Goal: Task Accomplishment & Management: Use online tool/utility

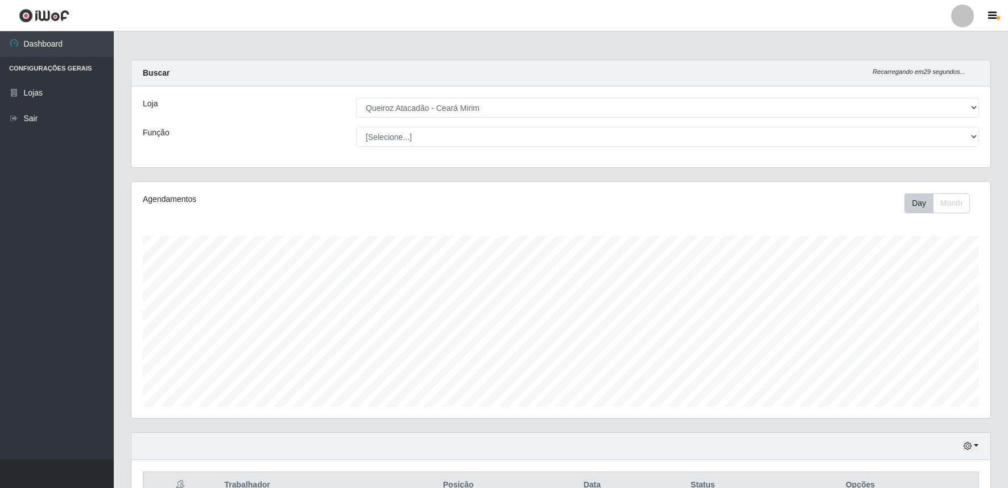
select select "465"
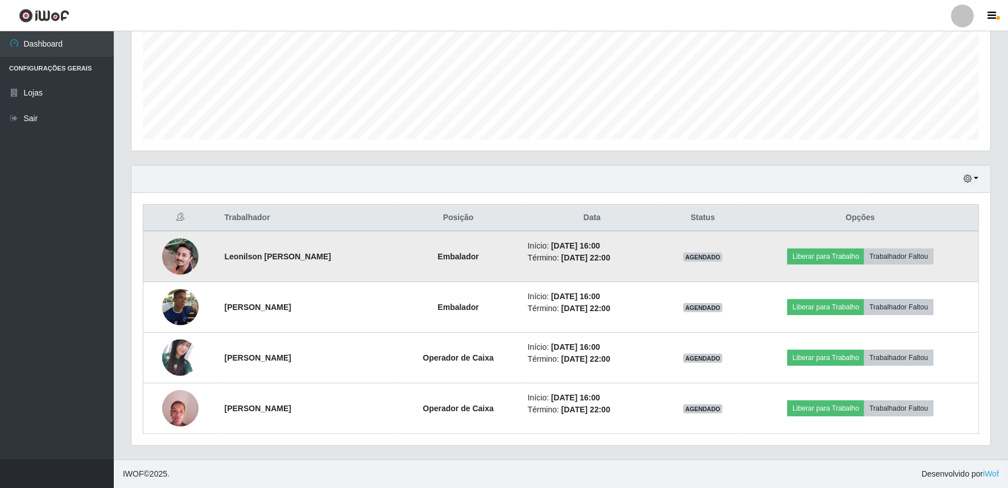
scroll to position [235, 859]
click at [793, 249] on td "Liberar para Trabalho Trabalhador Faltou" at bounding box center [860, 256] width 237 height 51
click at [810, 260] on button "Liberar para Trabalho" at bounding box center [825, 257] width 77 height 16
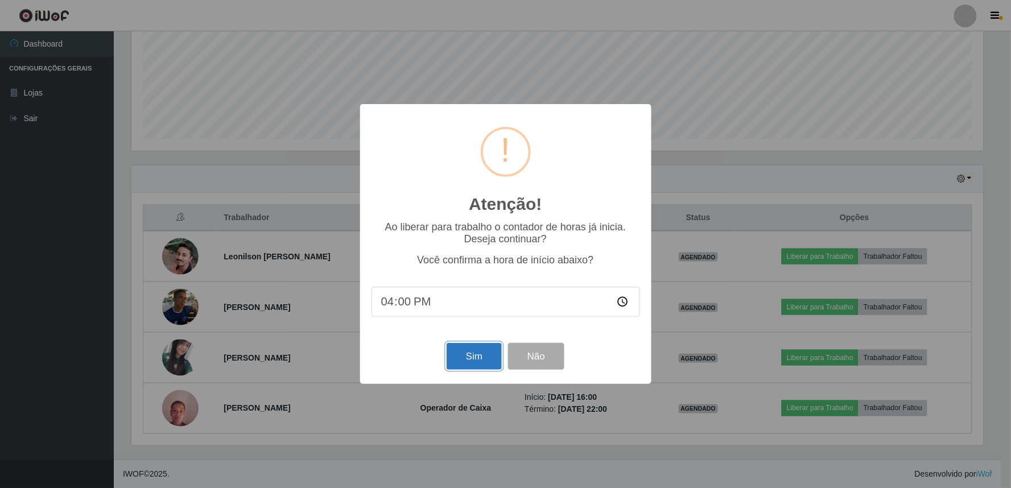
click at [482, 366] on button "Sim" at bounding box center [473, 356] width 55 height 27
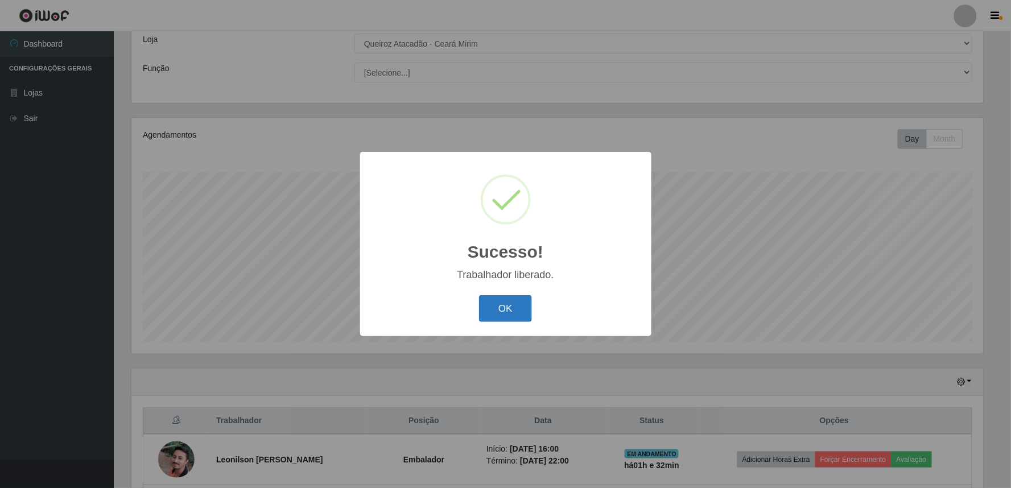
click at [502, 308] on button "OK" at bounding box center [505, 308] width 53 height 27
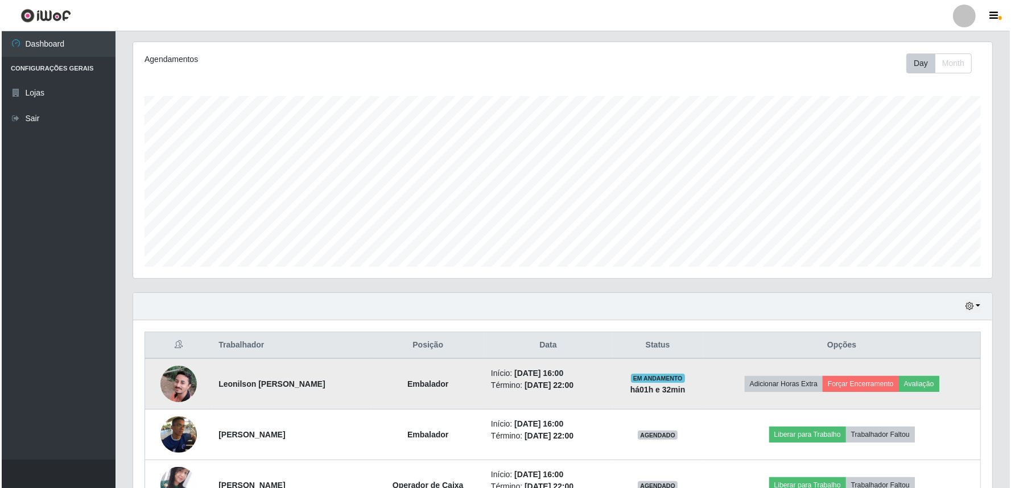
scroll to position [233, 0]
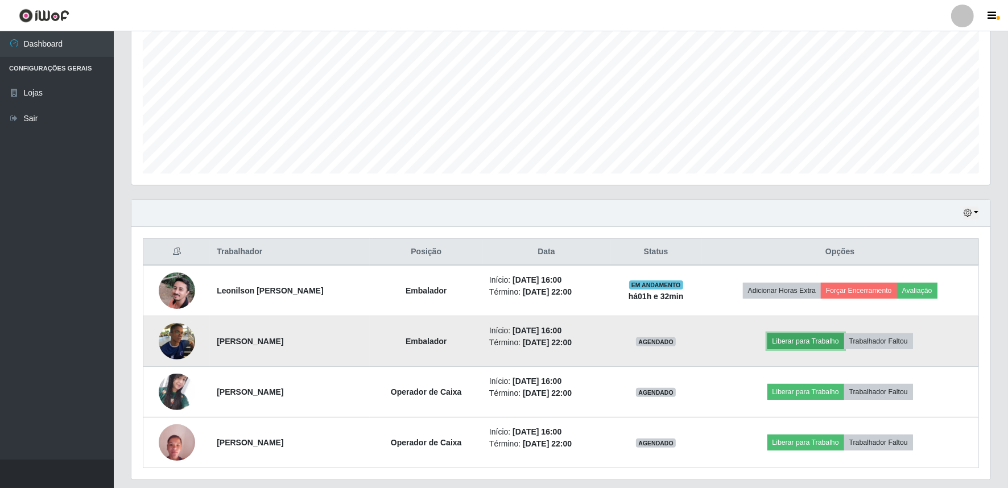
click at [826, 339] on button "Liberar para Trabalho" at bounding box center [805, 341] width 77 height 16
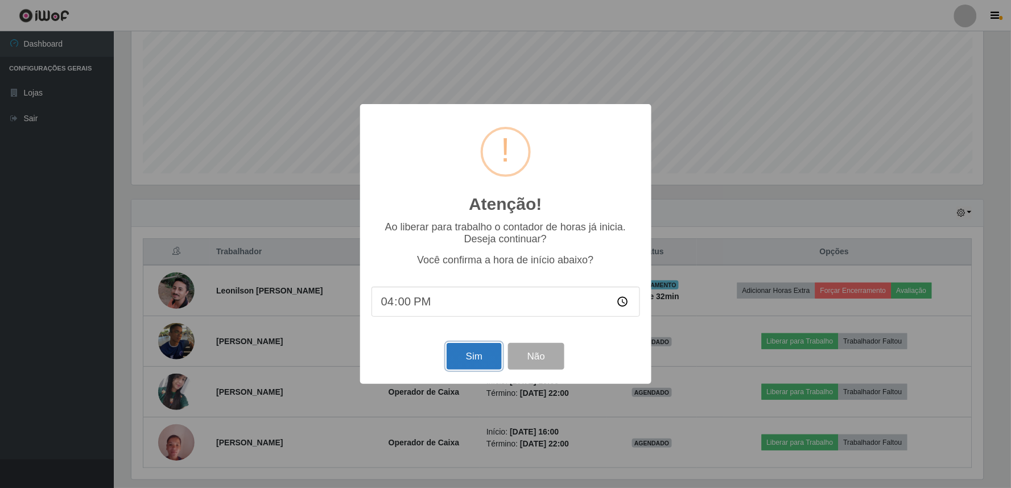
click at [454, 351] on button "Sim" at bounding box center [473, 356] width 55 height 27
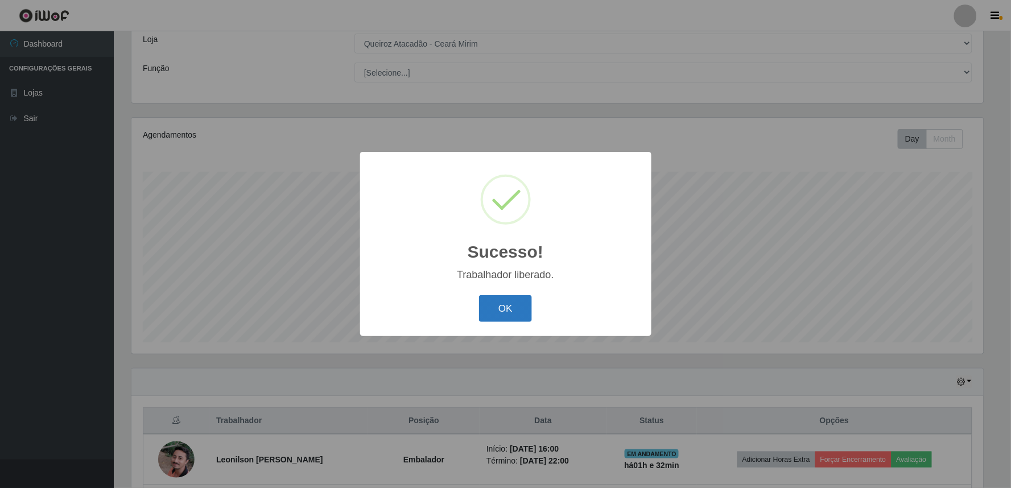
click at [525, 304] on button "OK" at bounding box center [505, 308] width 53 height 27
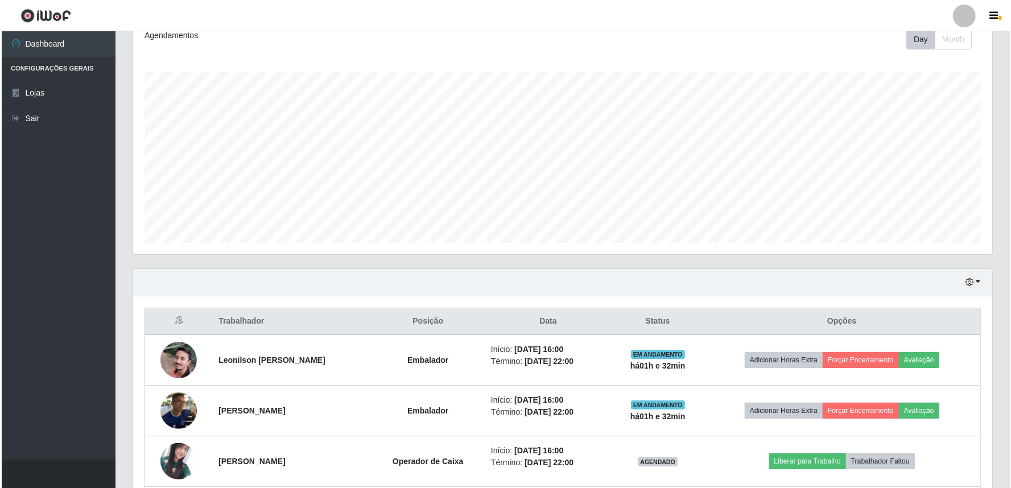
scroll to position [267, 0]
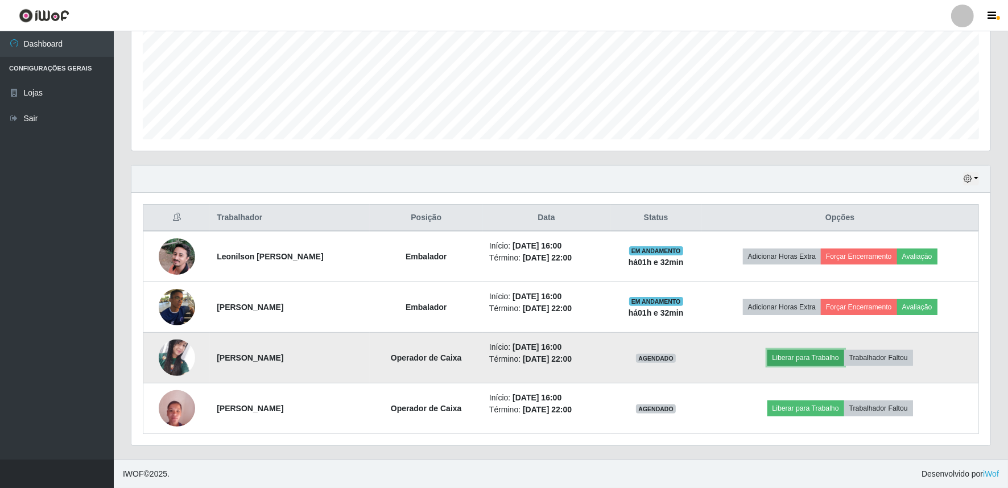
click at [814, 362] on button "Liberar para Trabalho" at bounding box center [805, 358] width 77 height 16
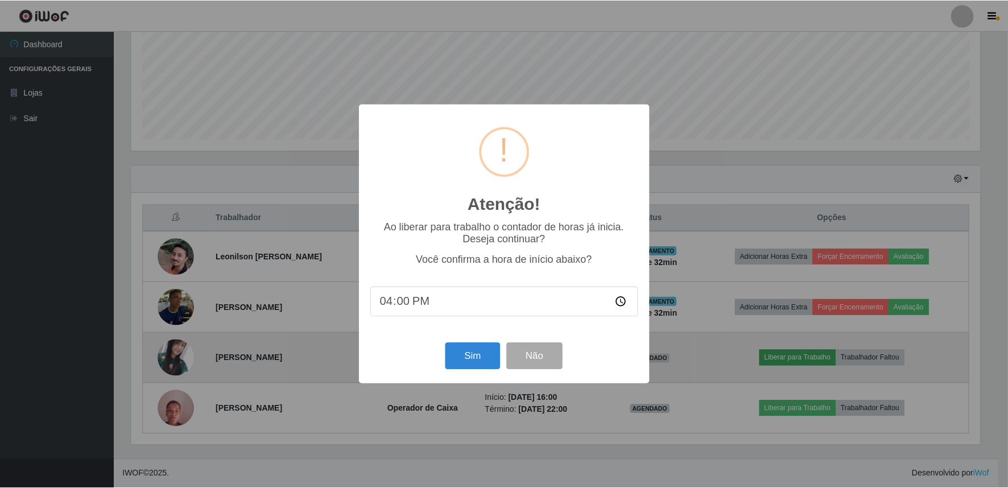
scroll to position [235, 851]
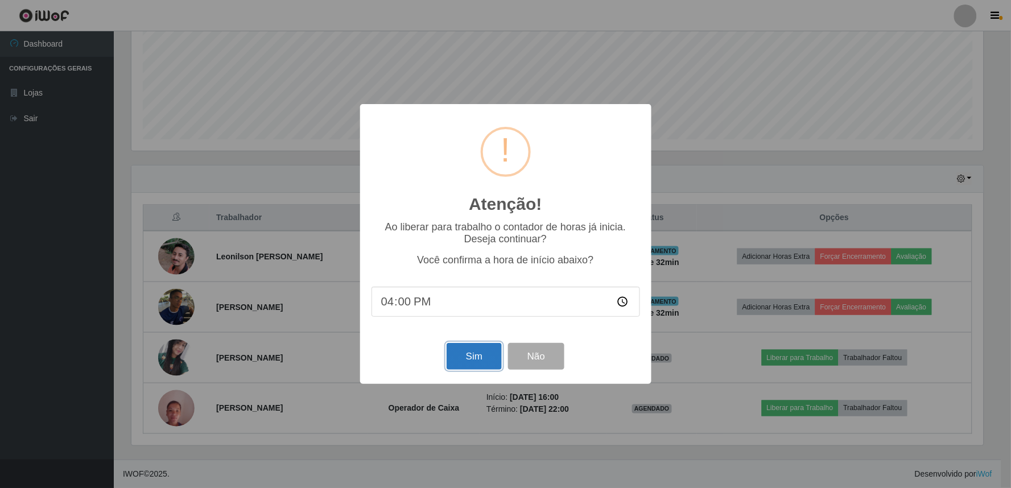
click at [459, 357] on button "Sim" at bounding box center [473, 356] width 55 height 27
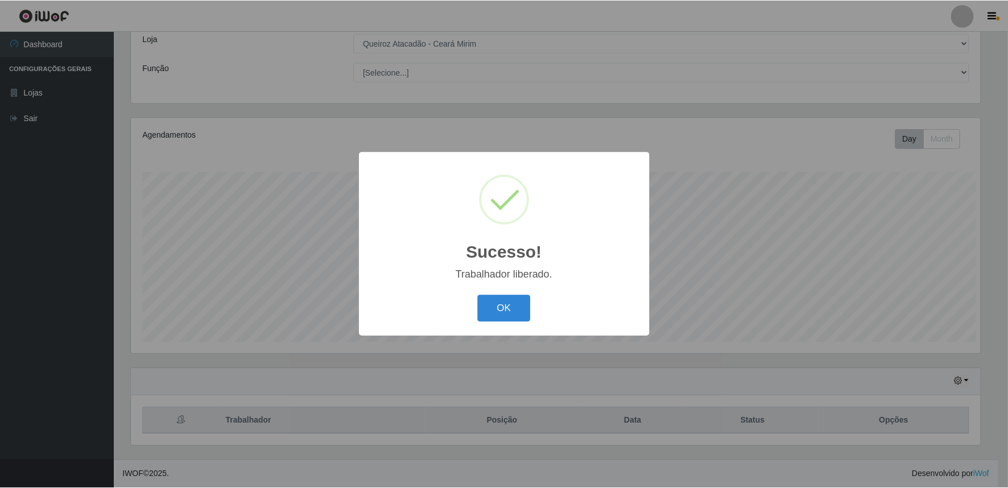
scroll to position [0, 0]
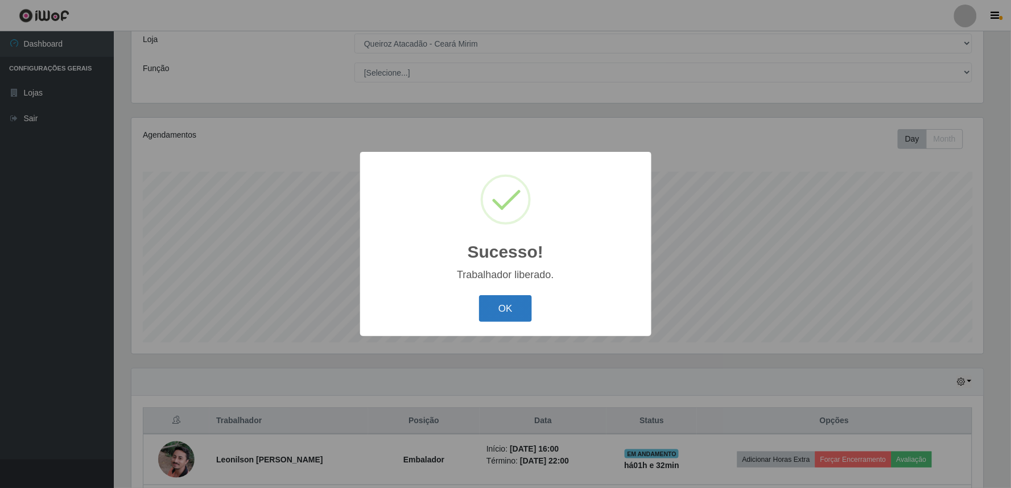
click at [517, 302] on button "OK" at bounding box center [505, 308] width 53 height 27
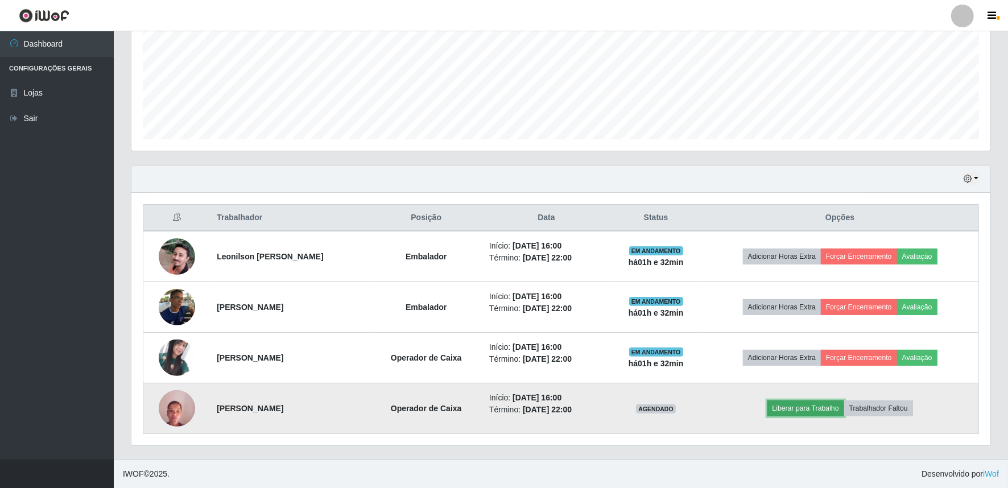
click at [835, 409] on button "Liberar para Trabalho" at bounding box center [805, 408] width 77 height 16
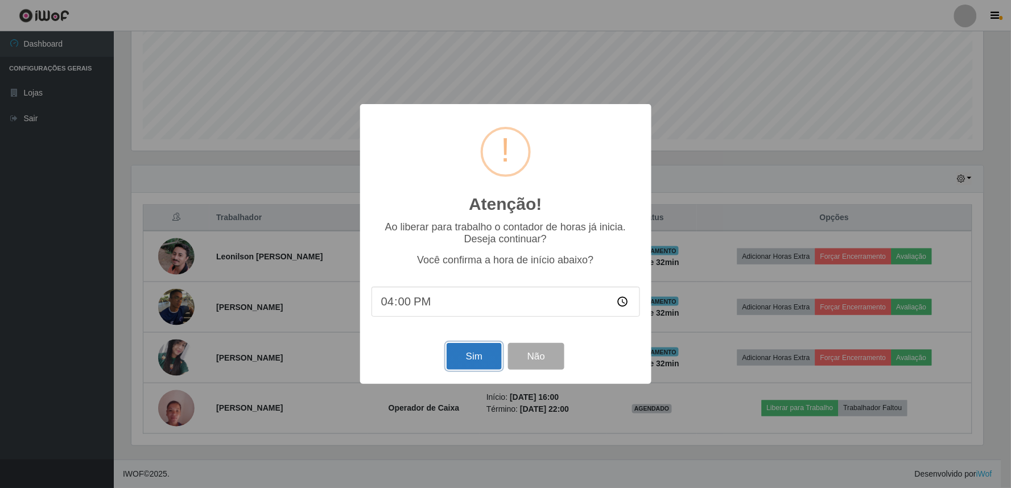
click at [465, 358] on button "Sim" at bounding box center [473, 356] width 55 height 27
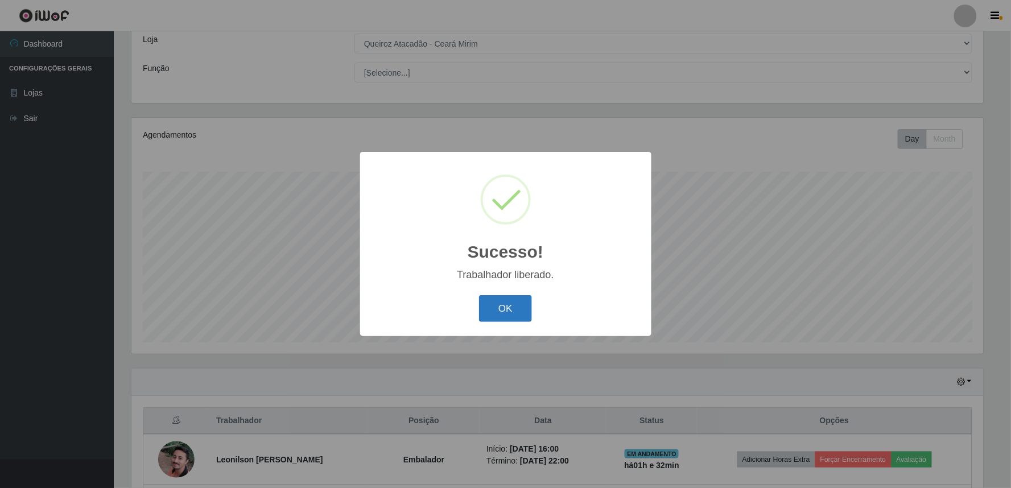
click at [510, 305] on button "OK" at bounding box center [505, 308] width 53 height 27
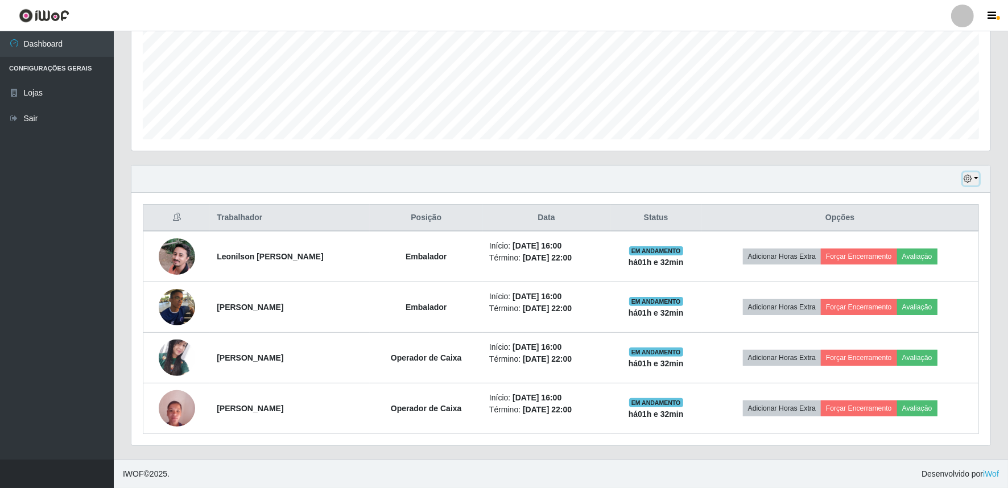
click at [973, 178] on button "button" at bounding box center [971, 178] width 16 height 13
click at [922, 226] on button "1 dia" at bounding box center [933, 223] width 90 height 24
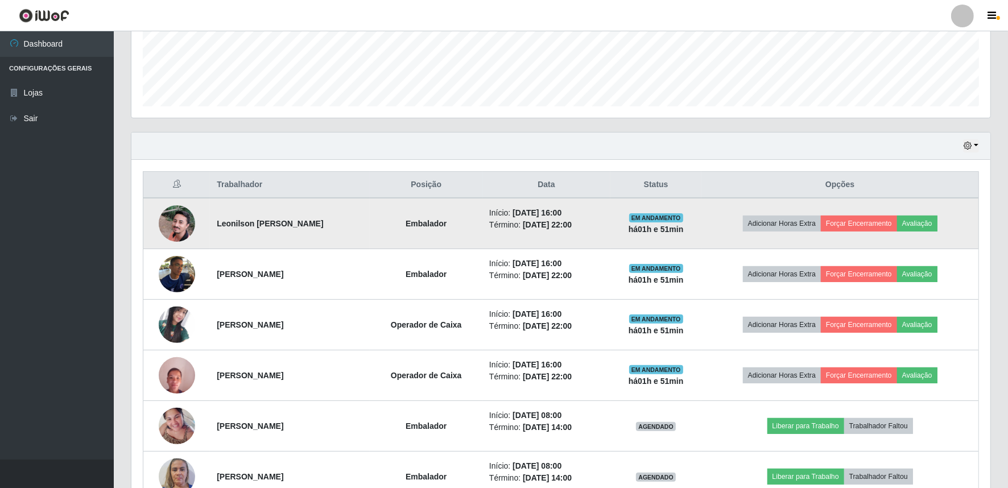
scroll to position [285, 0]
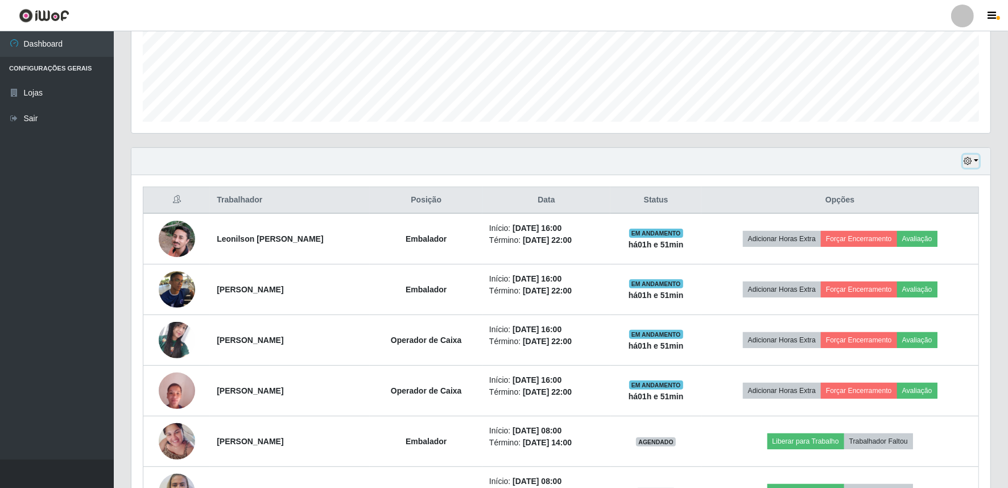
click at [978, 160] on button "button" at bounding box center [971, 161] width 16 height 13
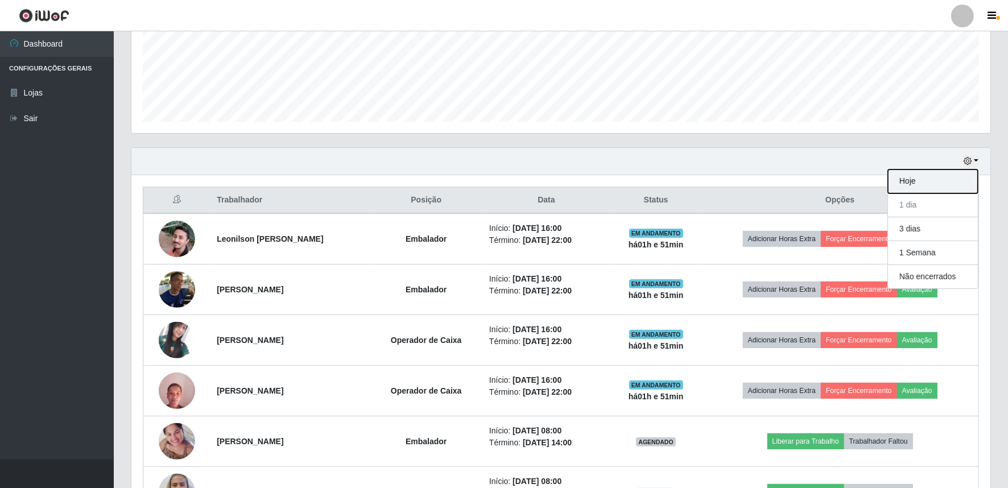
click at [925, 179] on button "Hoje" at bounding box center [933, 181] width 90 height 24
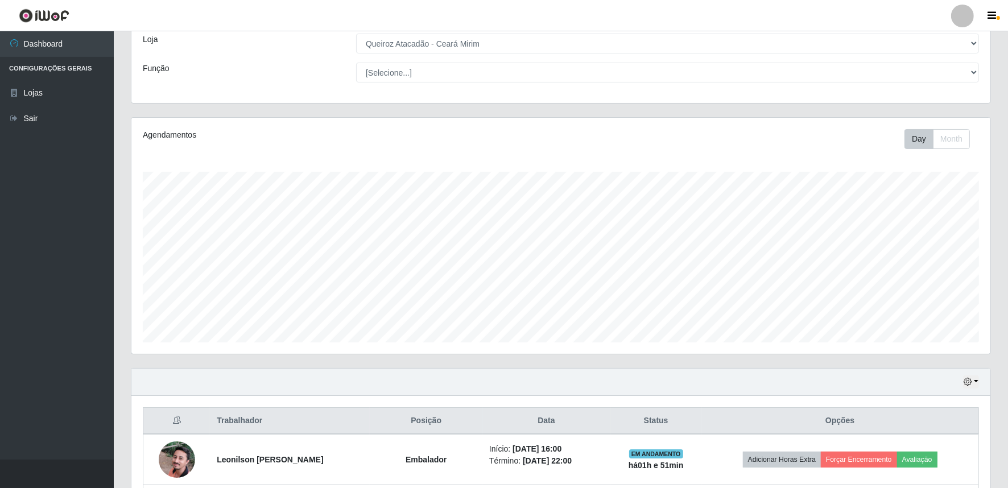
scroll to position [267, 0]
